Goal: Transaction & Acquisition: Purchase product/service

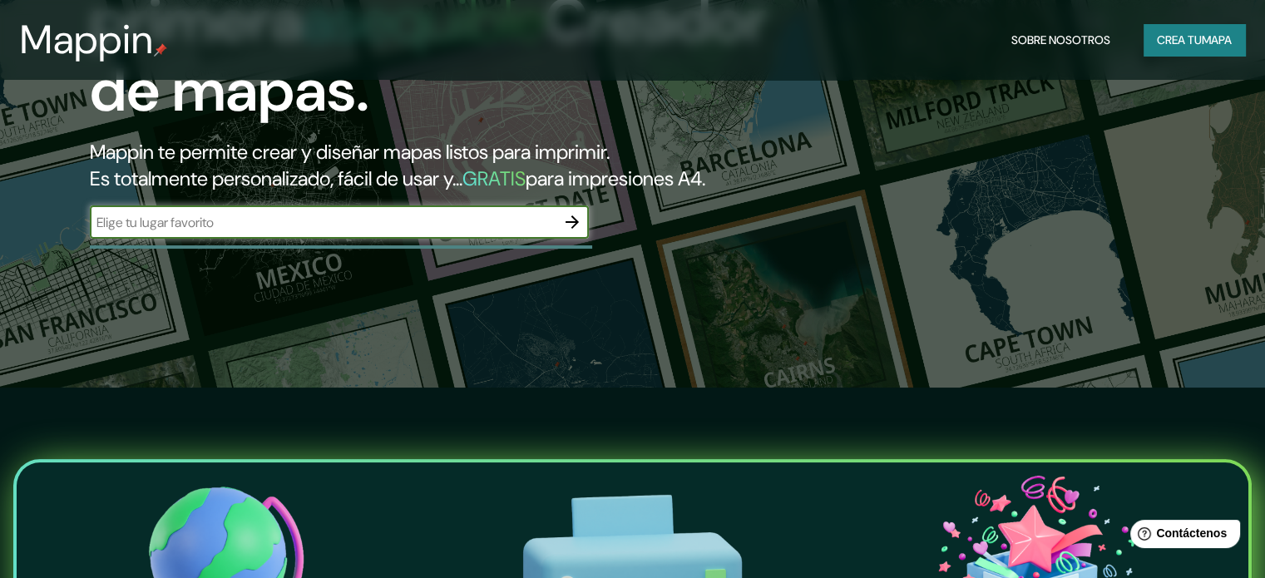
scroll to position [166, 0]
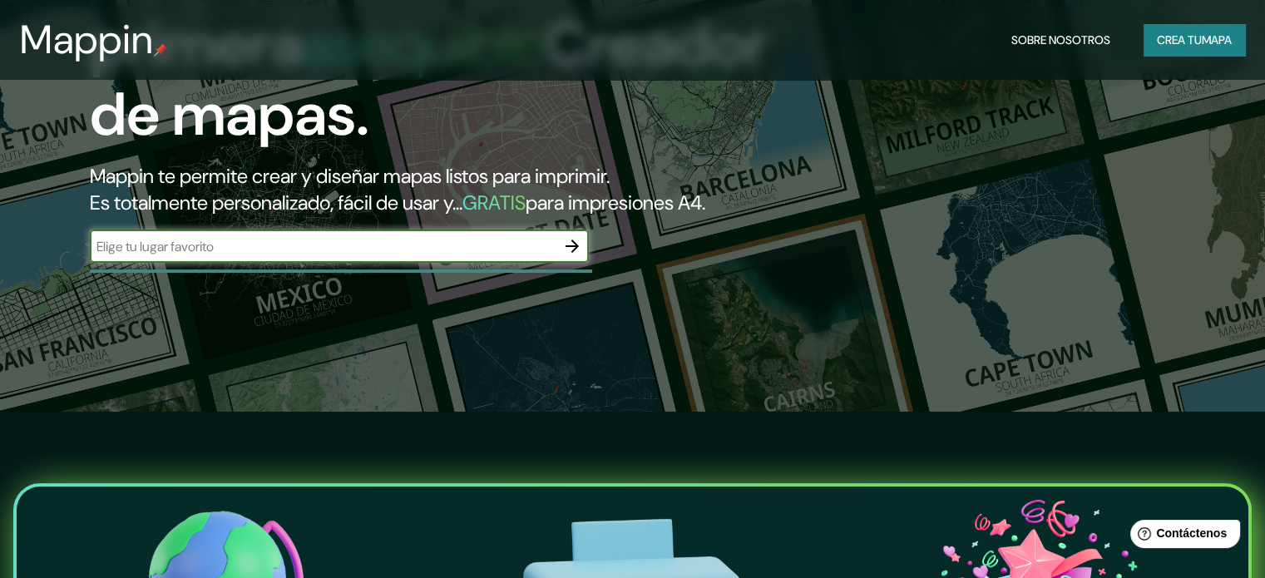
click at [383, 256] on input "text" at bounding box center [323, 246] width 466 height 19
type input "pedregal"
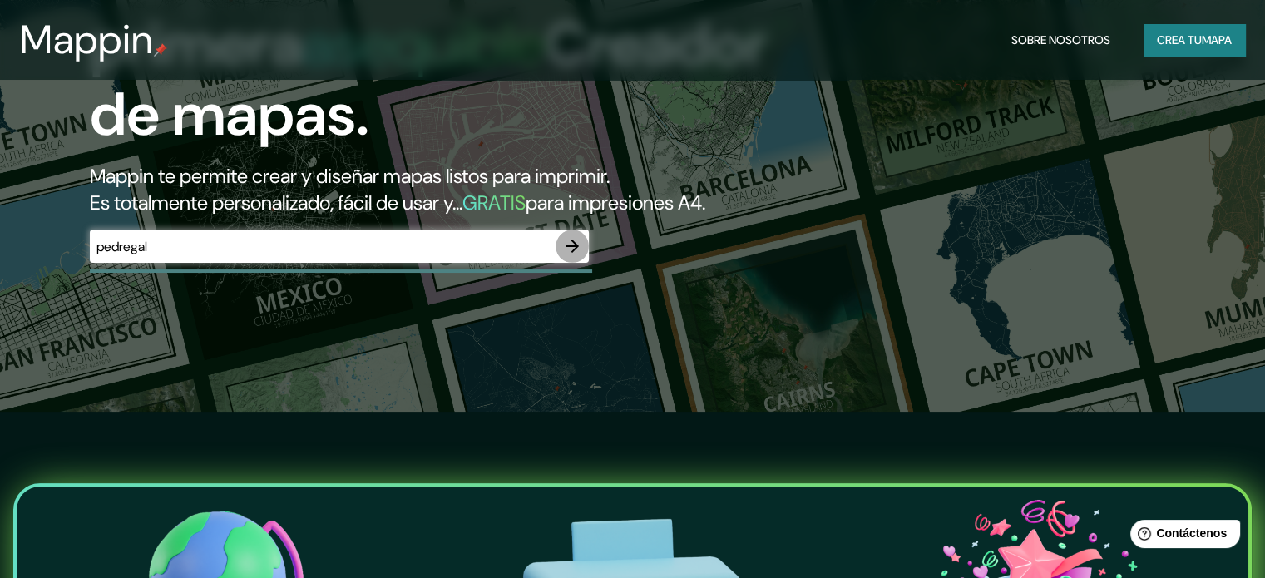
click at [568, 253] on icon "button" at bounding box center [572, 246] width 13 height 13
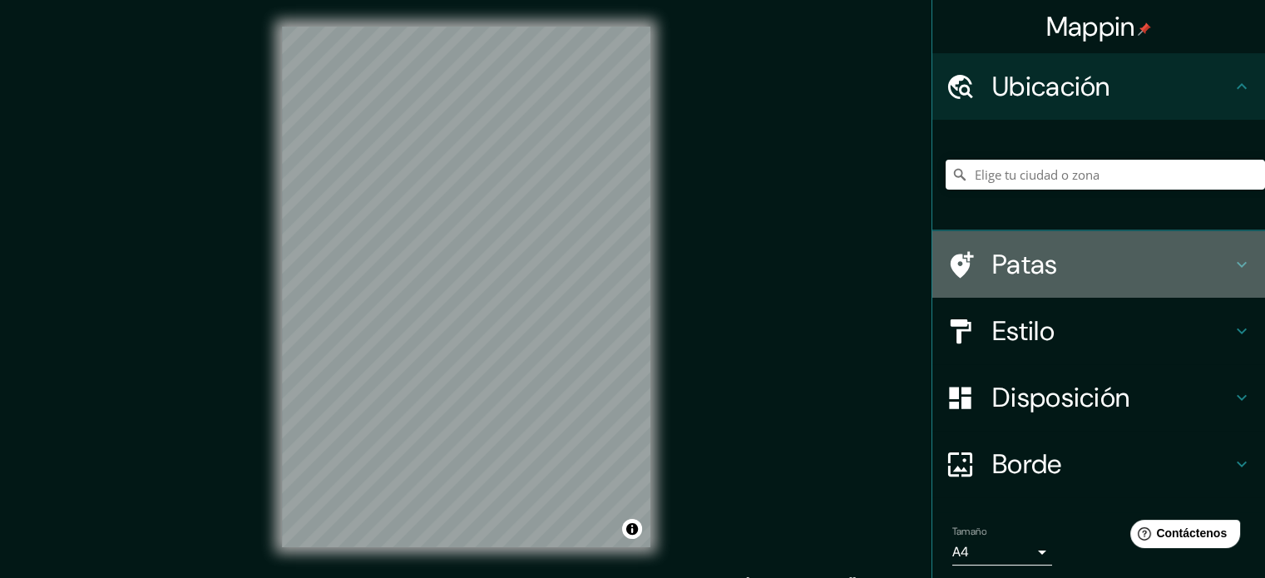
click at [1216, 262] on h4 "Patas" at bounding box center [1112, 264] width 240 height 33
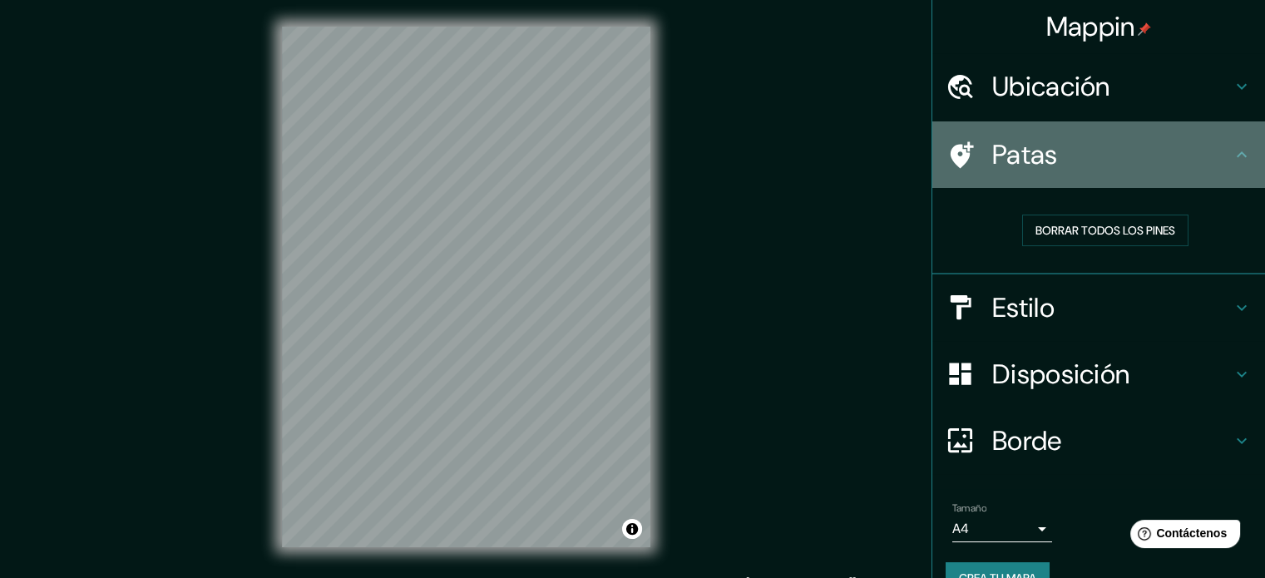
click at [1232, 156] on icon at bounding box center [1242, 155] width 20 height 20
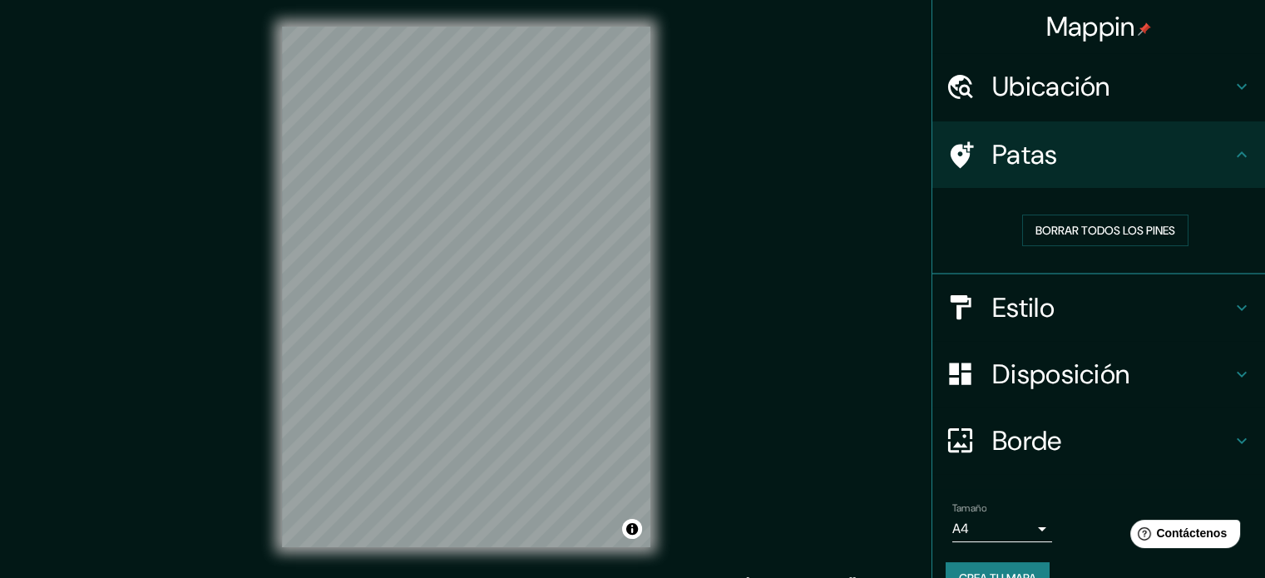
scroll to position [33, 0]
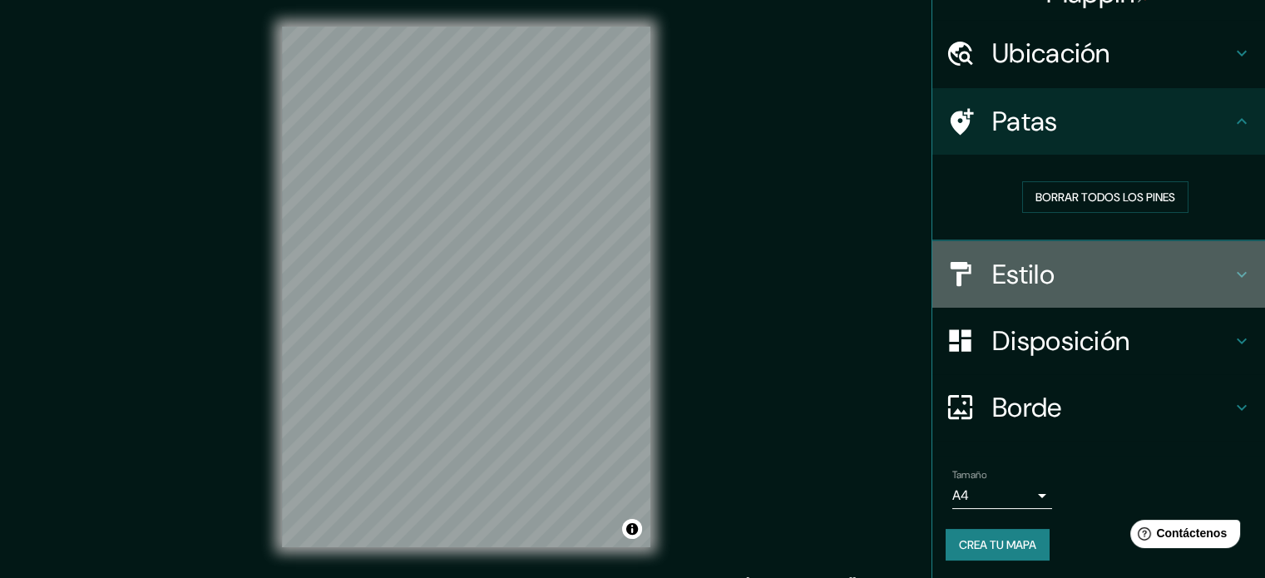
click at [1232, 272] on icon at bounding box center [1242, 274] width 20 height 20
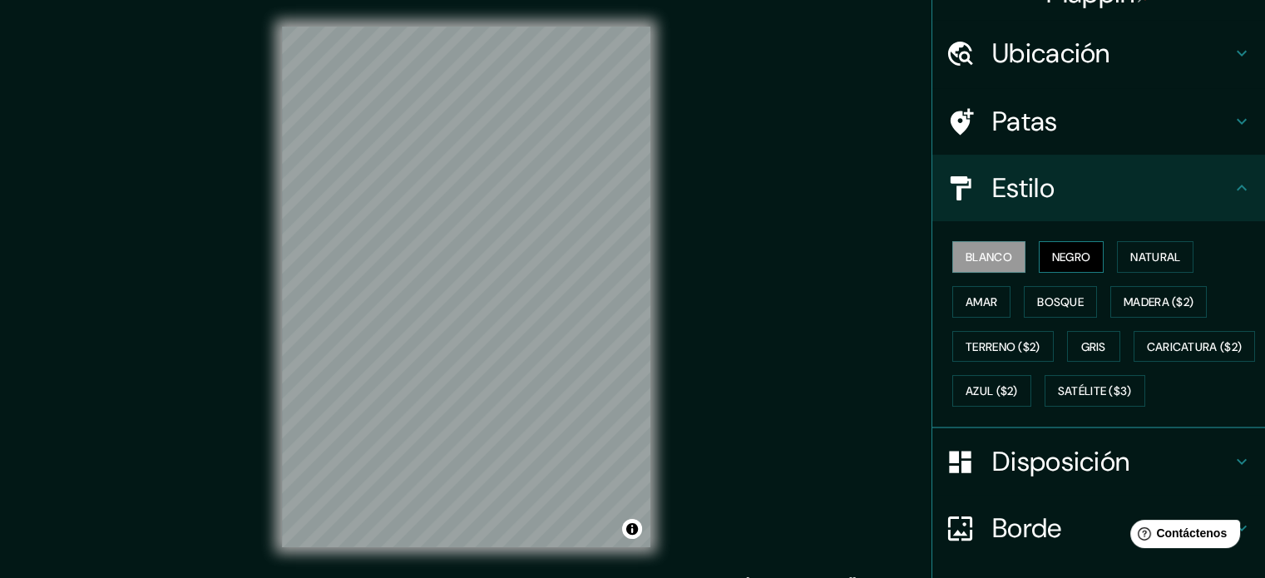
click at [1055, 253] on font "Negro" at bounding box center [1071, 257] width 39 height 15
click at [1146, 250] on font "Natural" at bounding box center [1155, 257] width 50 height 15
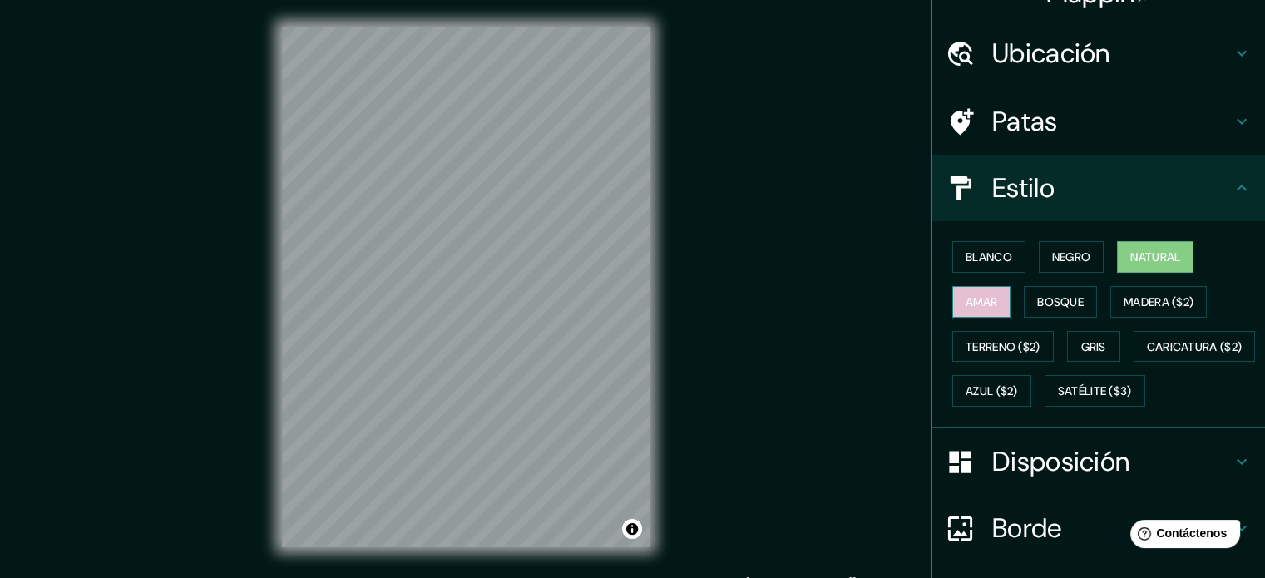
click at [966, 298] on font "Amar" at bounding box center [982, 301] width 32 height 15
click at [1044, 304] on font "Bosque" at bounding box center [1060, 301] width 47 height 15
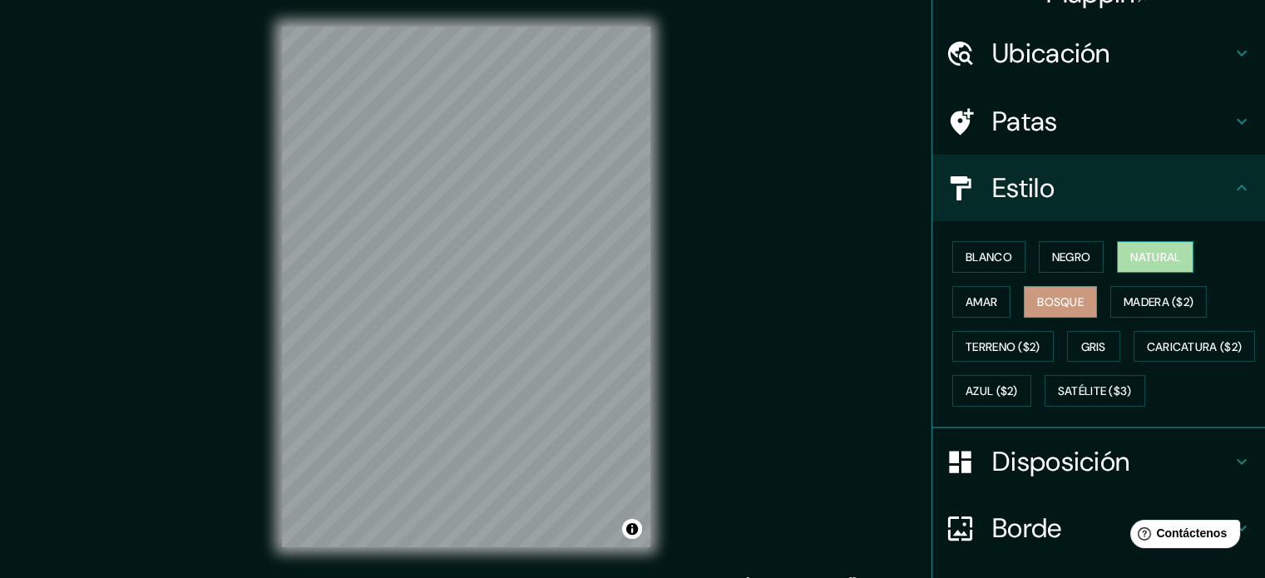
click at [1147, 252] on font "Natural" at bounding box center [1155, 257] width 50 height 15
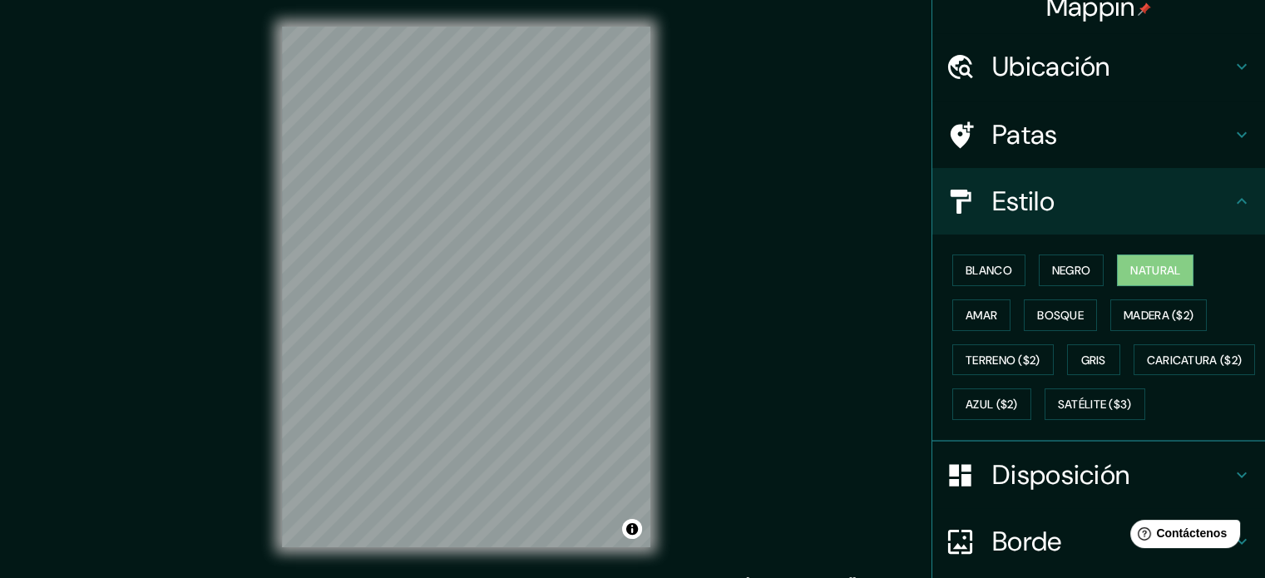
scroll to position [0, 0]
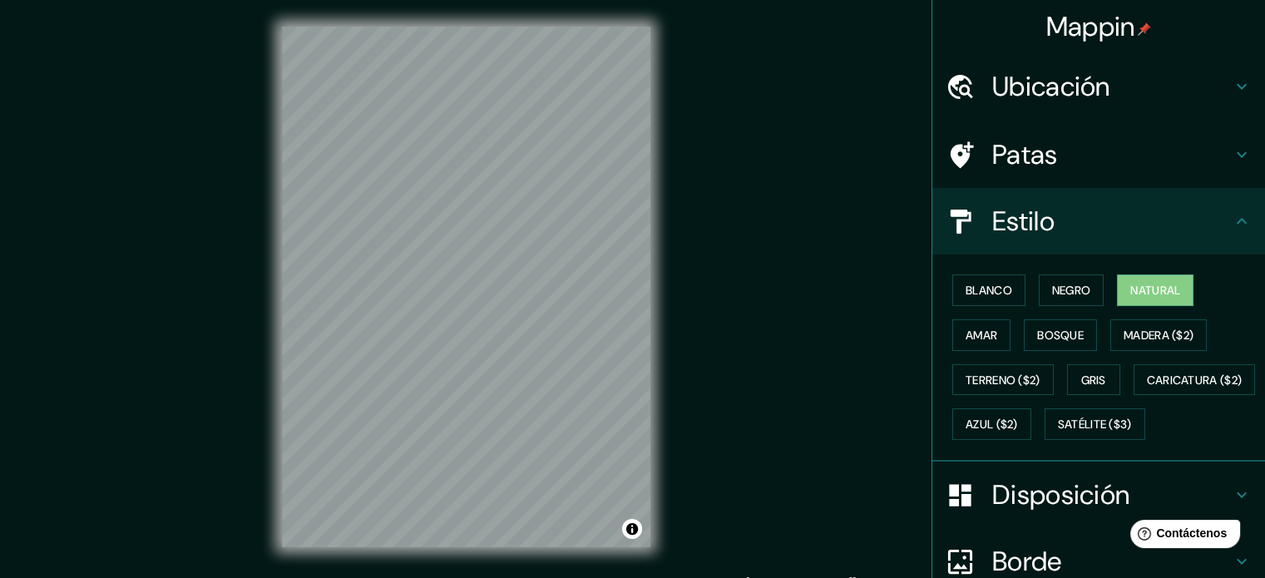
click at [1232, 219] on icon at bounding box center [1242, 221] width 20 height 20
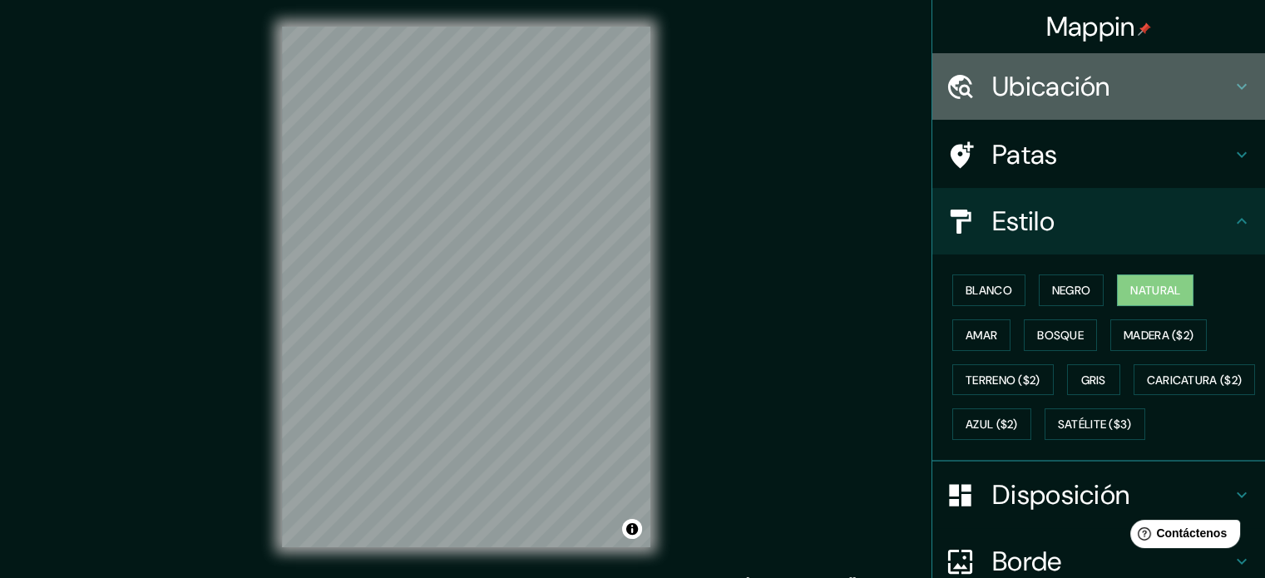
click at [1232, 96] on div "Ubicación" at bounding box center [1098, 86] width 333 height 67
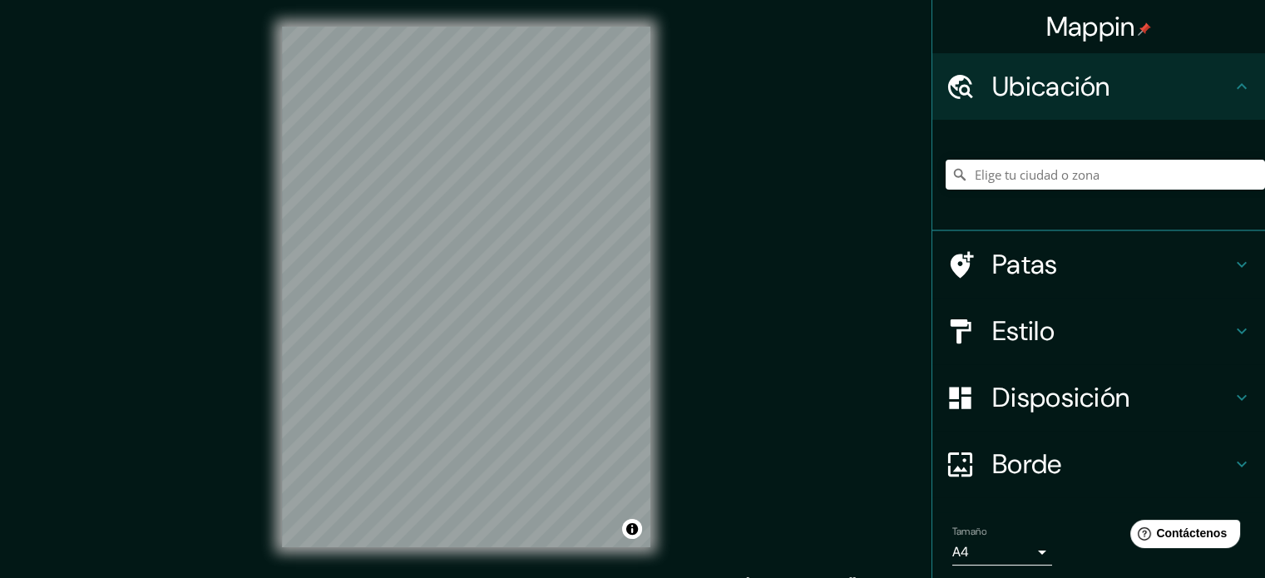
click at [1232, 96] on div "Ubicación" at bounding box center [1098, 86] width 333 height 67
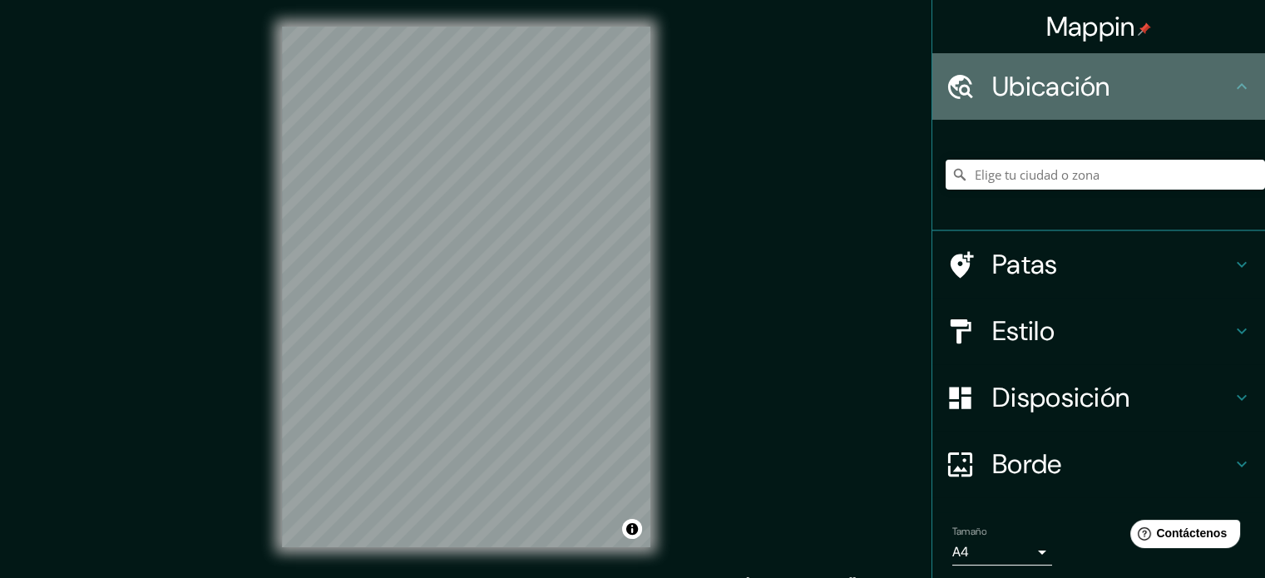
click at [1229, 106] on div "Ubicación" at bounding box center [1098, 86] width 333 height 67
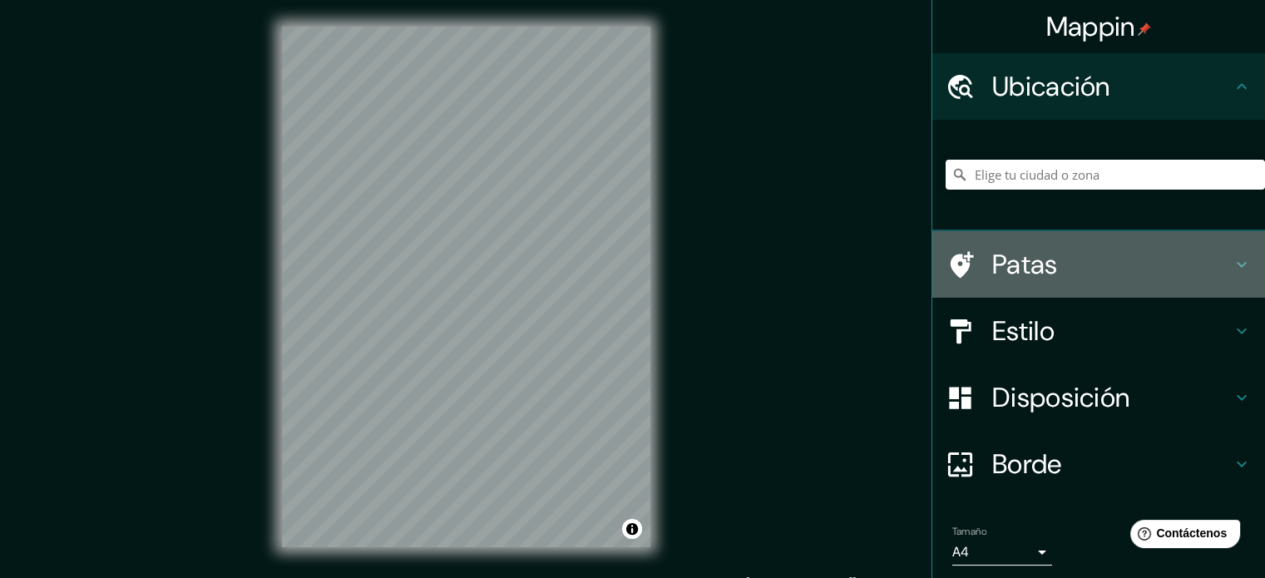
click at [1232, 260] on icon at bounding box center [1242, 264] width 20 height 20
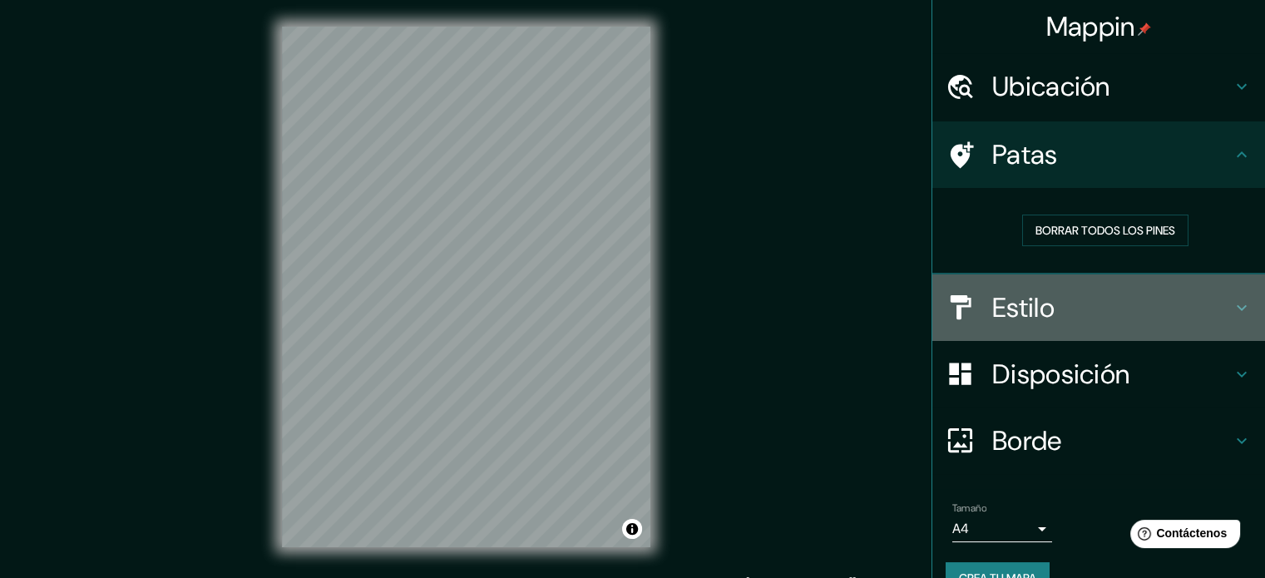
click at [1232, 309] on icon at bounding box center [1242, 308] width 20 height 20
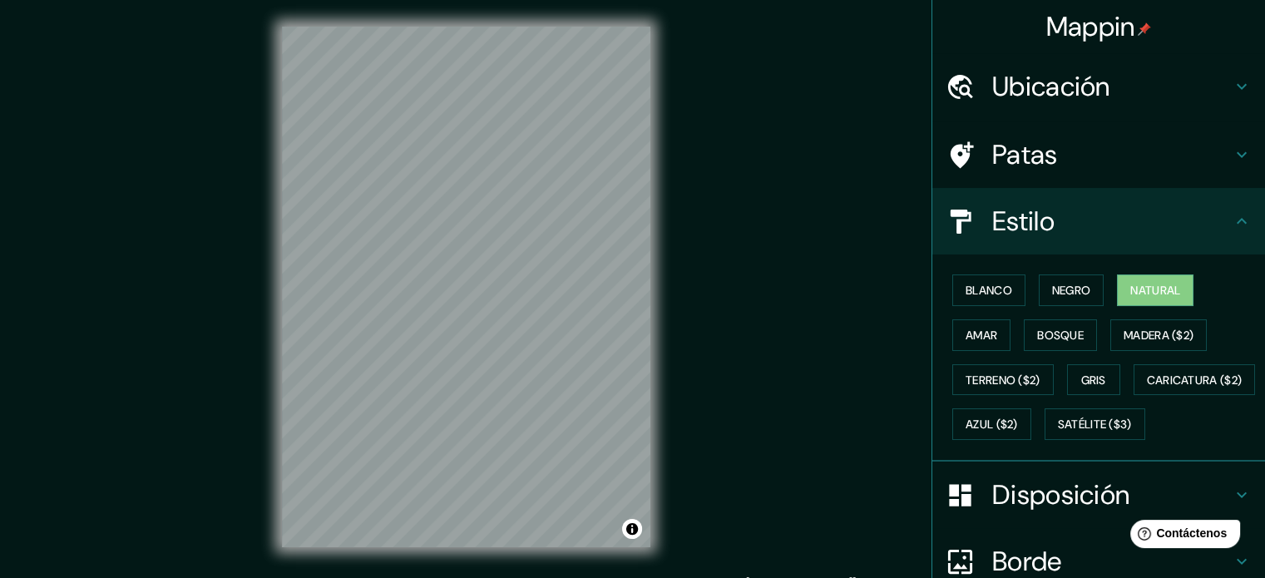
click at [1232, 221] on icon at bounding box center [1242, 221] width 20 height 20
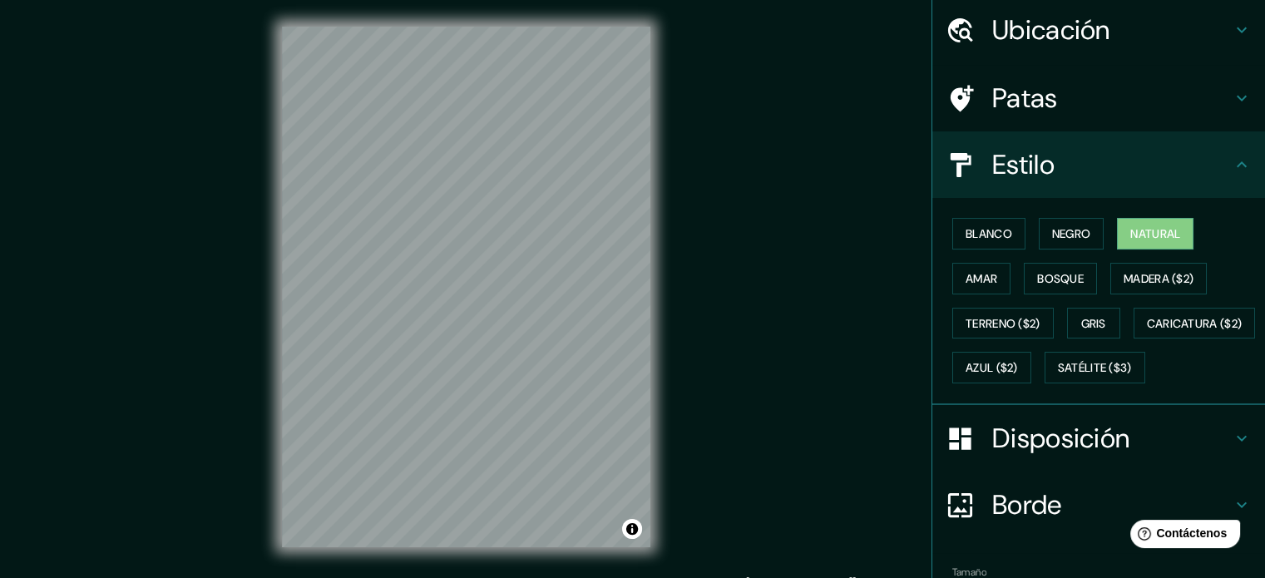
scroll to position [166, 0]
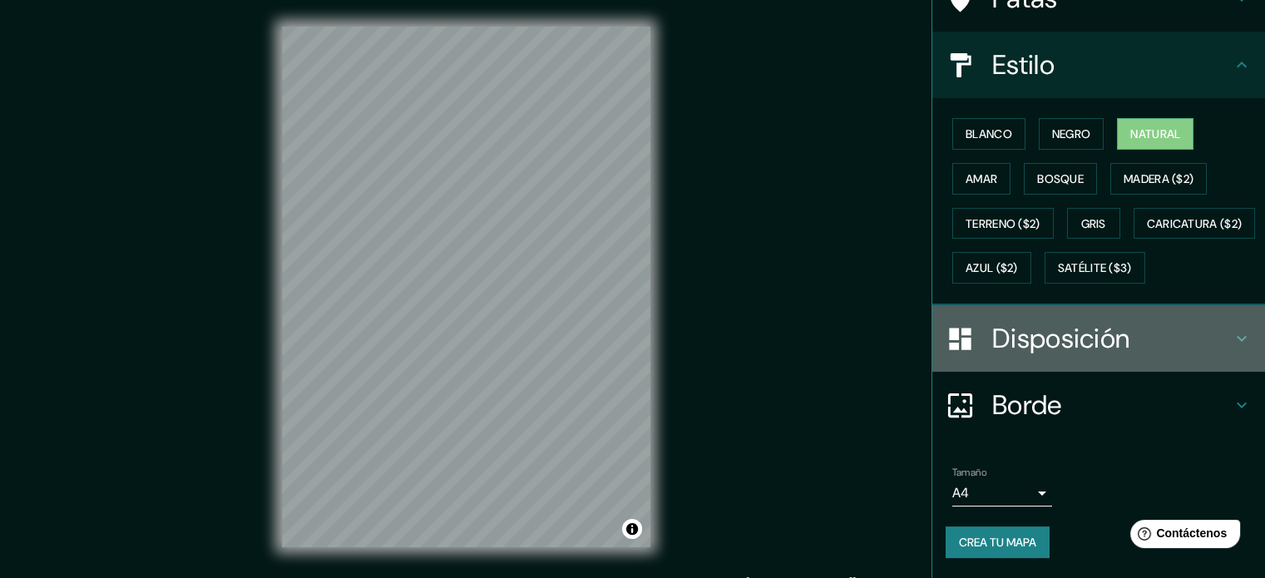
click at [1221, 358] on div "Disposición" at bounding box center [1098, 338] width 333 height 67
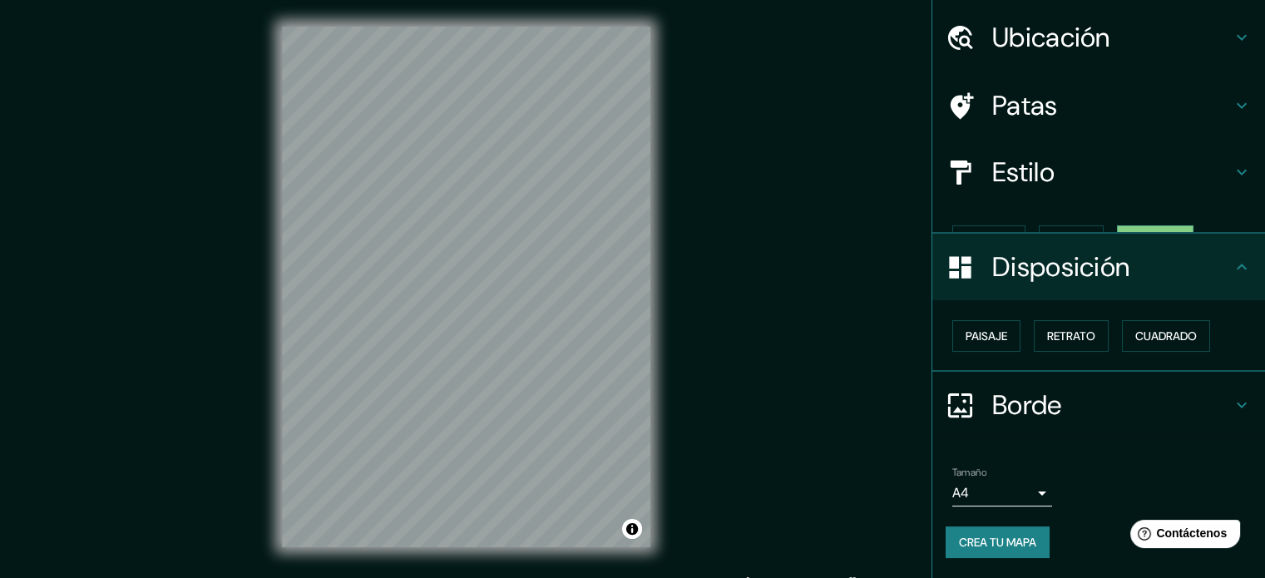
scroll to position [20, 0]
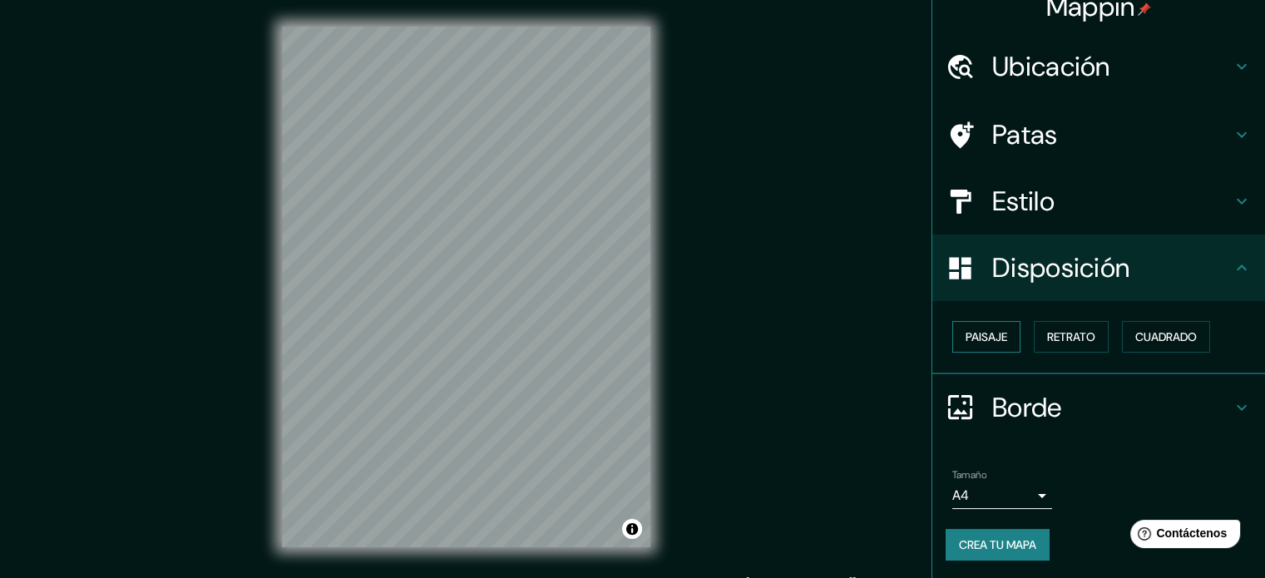
click at [972, 332] on font "Paisaje" at bounding box center [987, 336] width 42 height 15
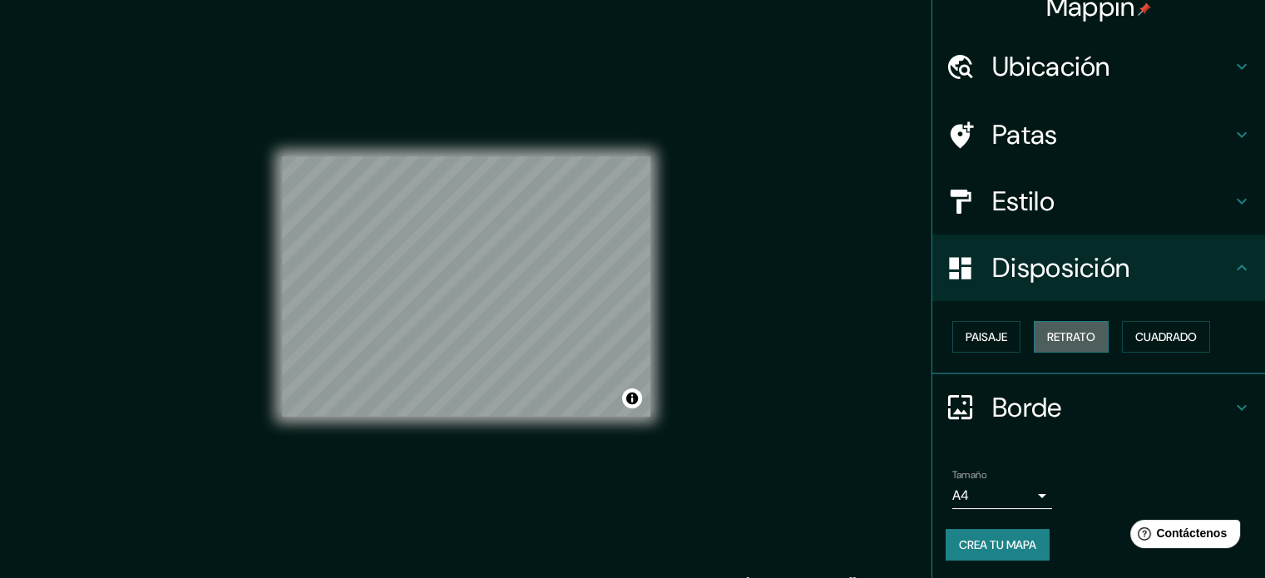
click at [1051, 336] on font "Retrato" at bounding box center [1071, 336] width 48 height 15
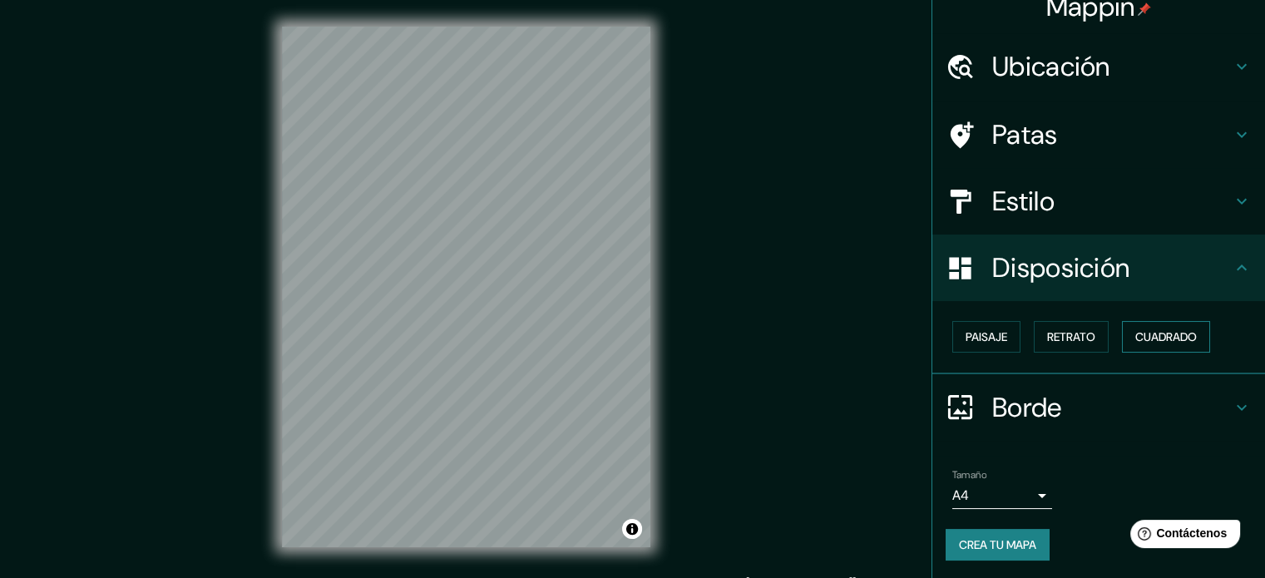
click at [1142, 330] on font "Cuadrado" at bounding box center [1166, 336] width 62 height 15
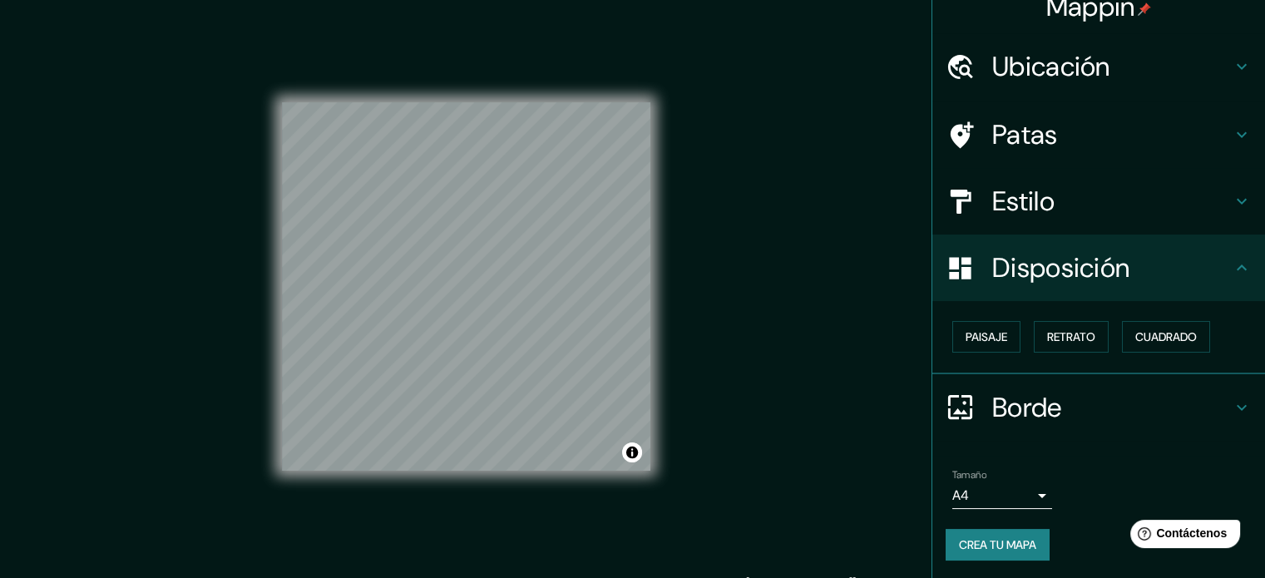
click at [1237, 408] on icon at bounding box center [1242, 407] width 10 height 6
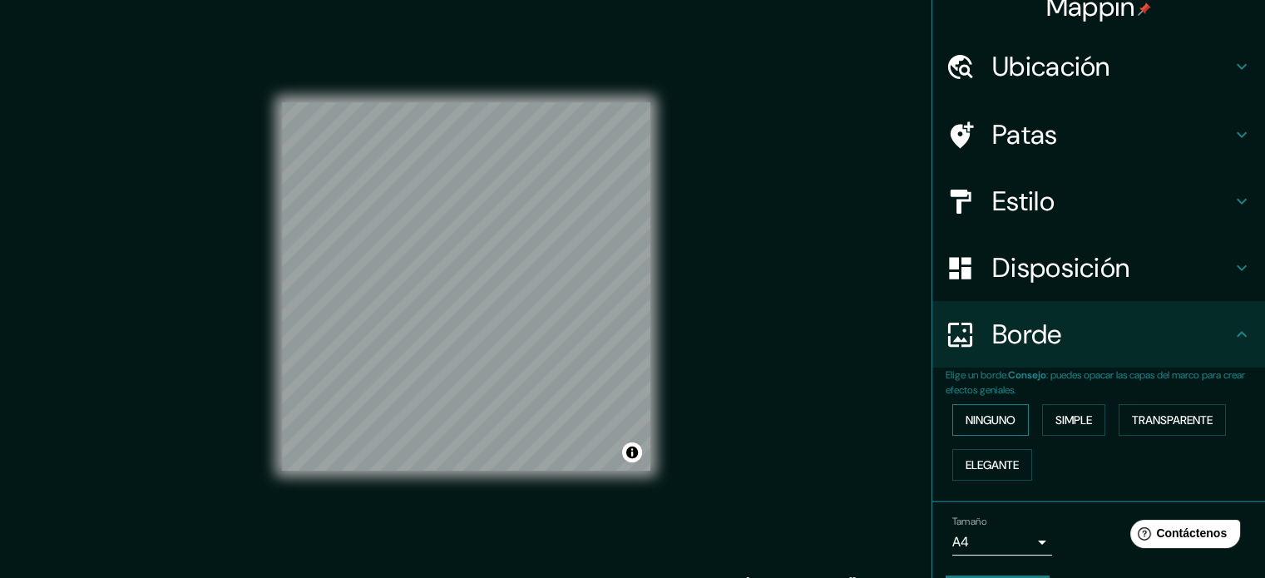
click at [985, 413] on font "Ninguno" at bounding box center [991, 420] width 50 height 15
click at [1003, 424] on font "Ninguno" at bounding box center [991, 420] width 50 height 15
click at [1059, 421] on font "Simple" at bounding box center [1073, 420] width 37 height 15
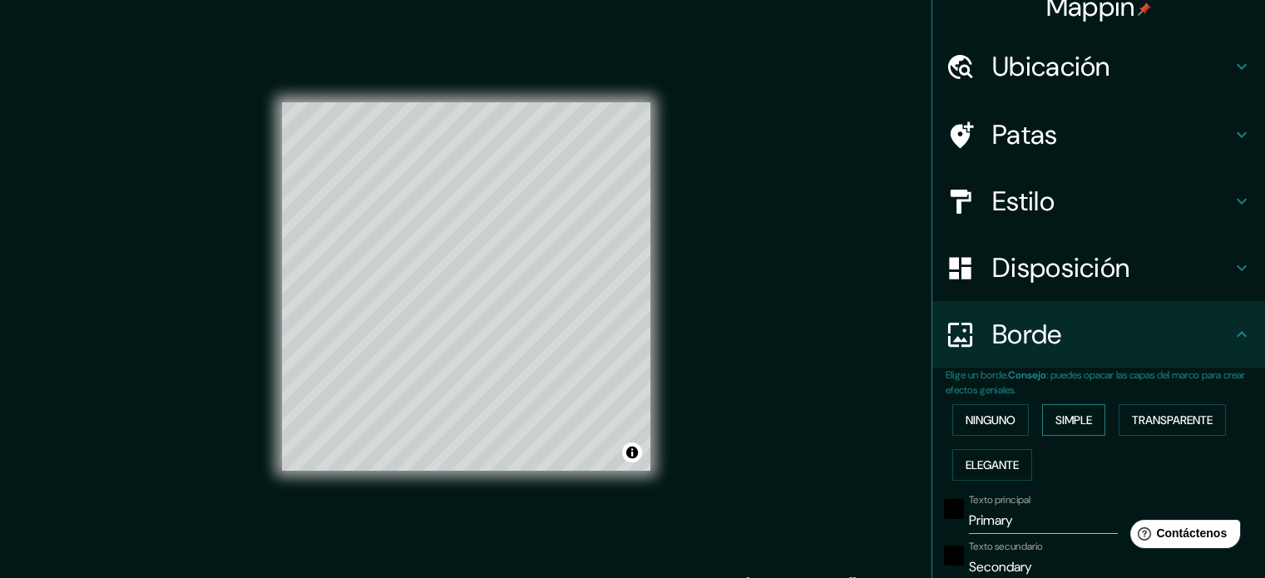
click at [1059, 421] on font "Simple" at bounding box center [1073, 420] width 37 height 15
type input "177"
type input "35"
click at [1142, 422] on font "Transparente" at bounding box center [1172, 420] width 81 height 15
click at [991, 464] on font "Elegante" at bounding box center [992, 464] width 53 height 15
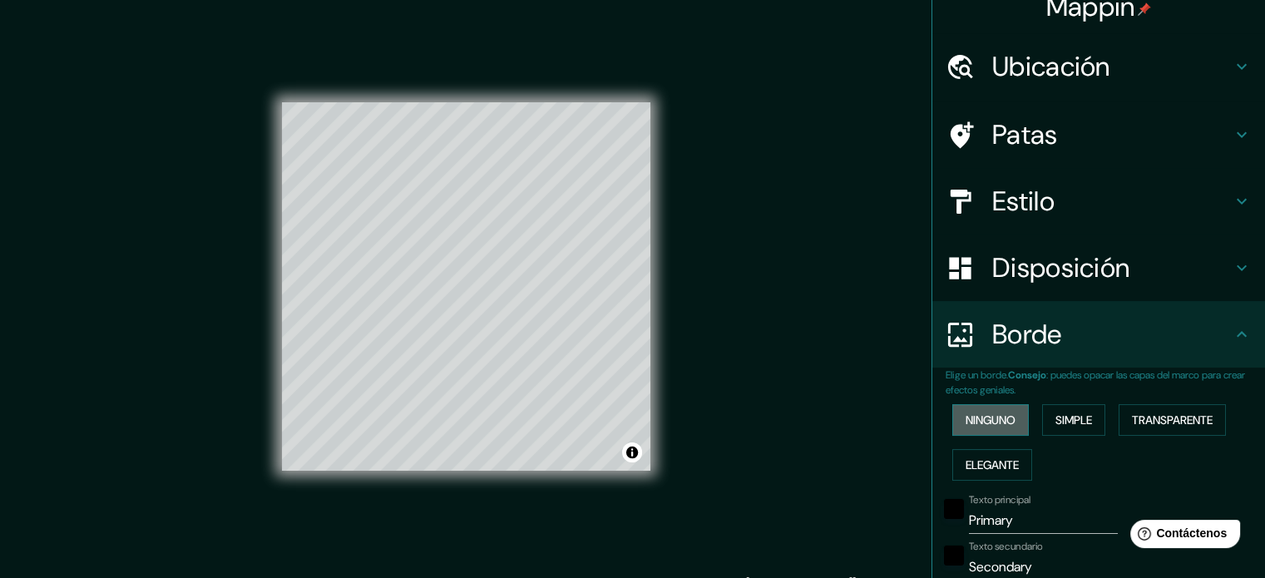
click at [991, 422] on font "Ninguno" at bounding box center [991, 420] width 50 height 15
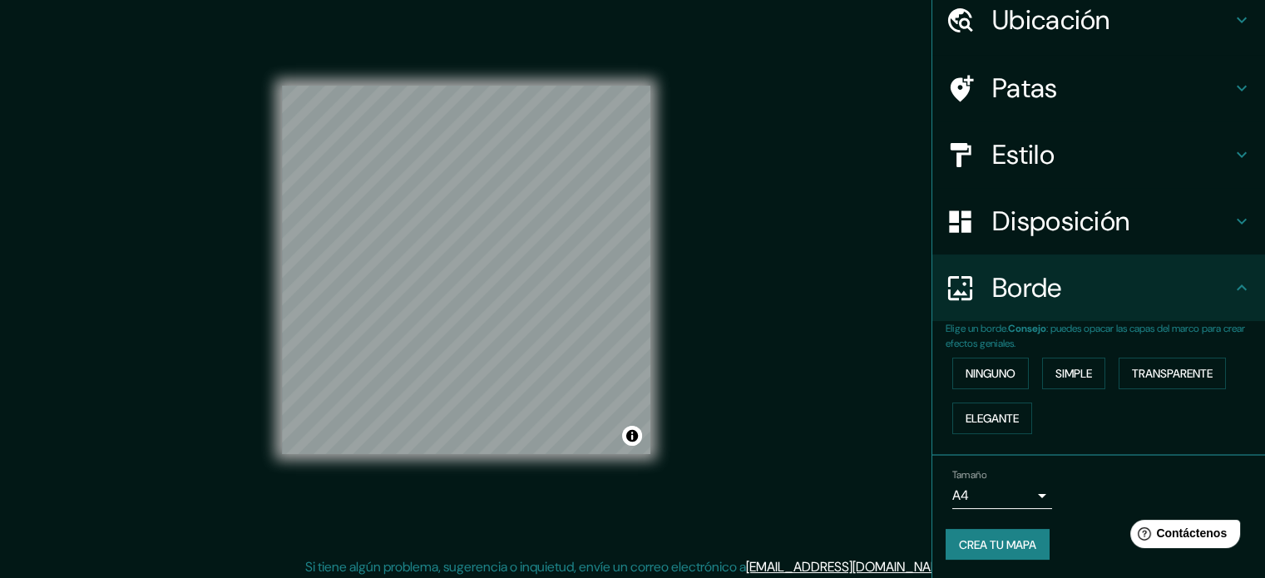
scroll to position [22, 0]
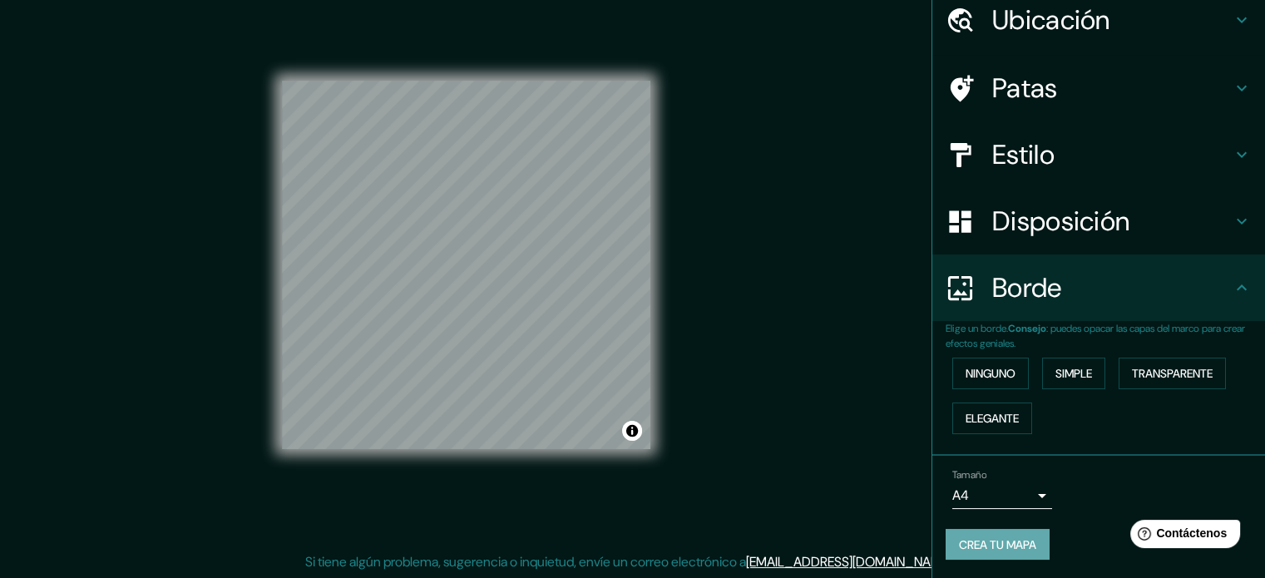
click at [1007, 541] on font "Crea tu mapa" at bounding box center [997, 544] width 77 height 15
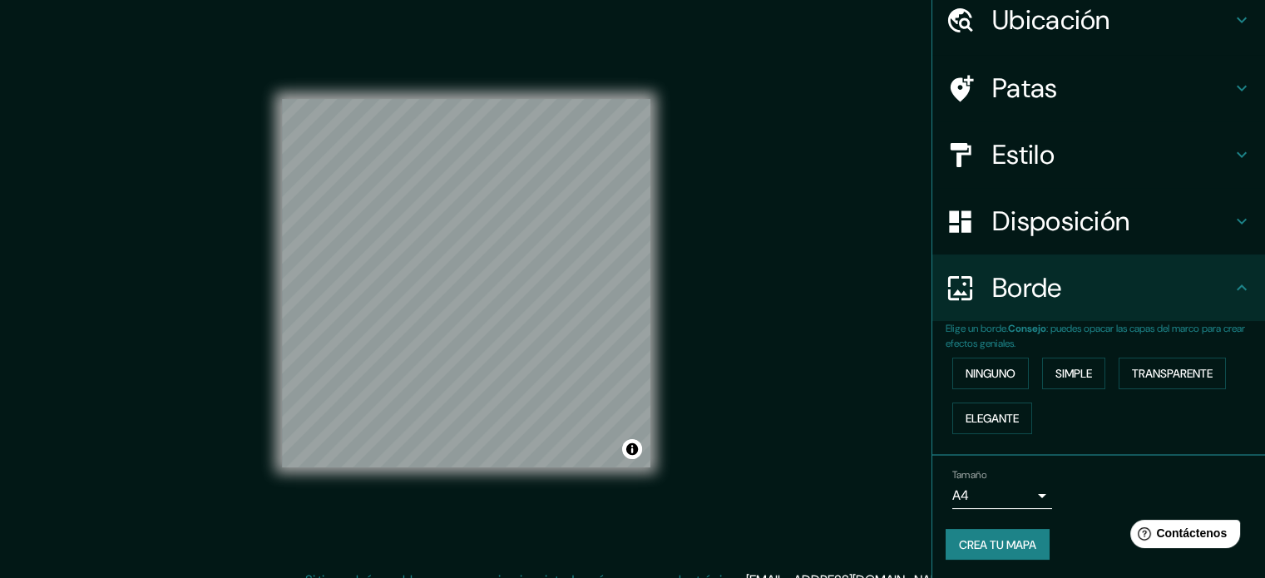
scroll to position [0, 0]
